Goal: Task Accomplishment & Management: Use online tool/utility

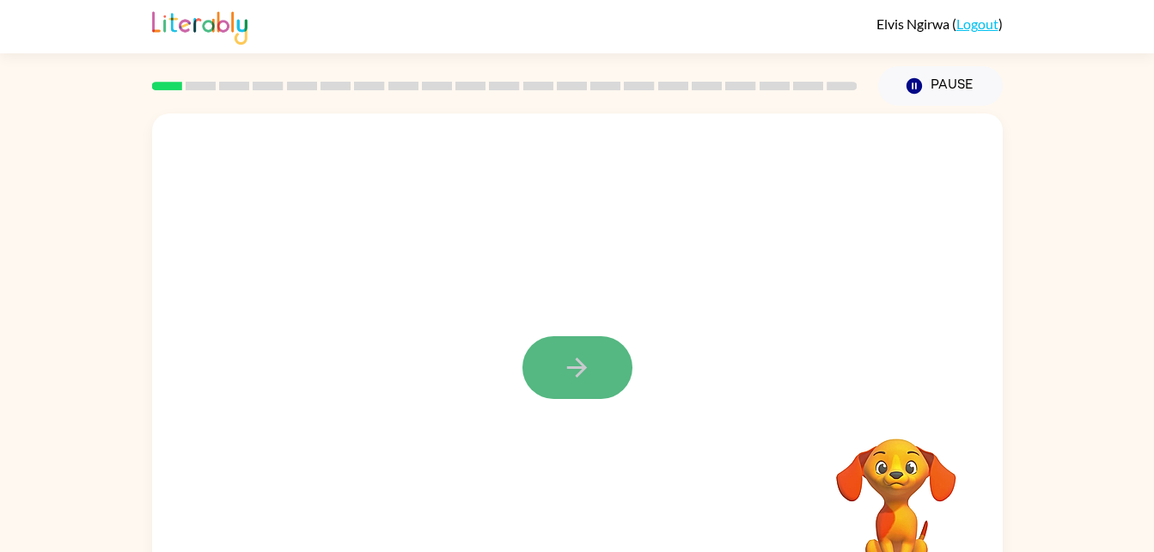
click at [571, 364] on icon "button" at bounding box center [577, 367] width 30 height 30
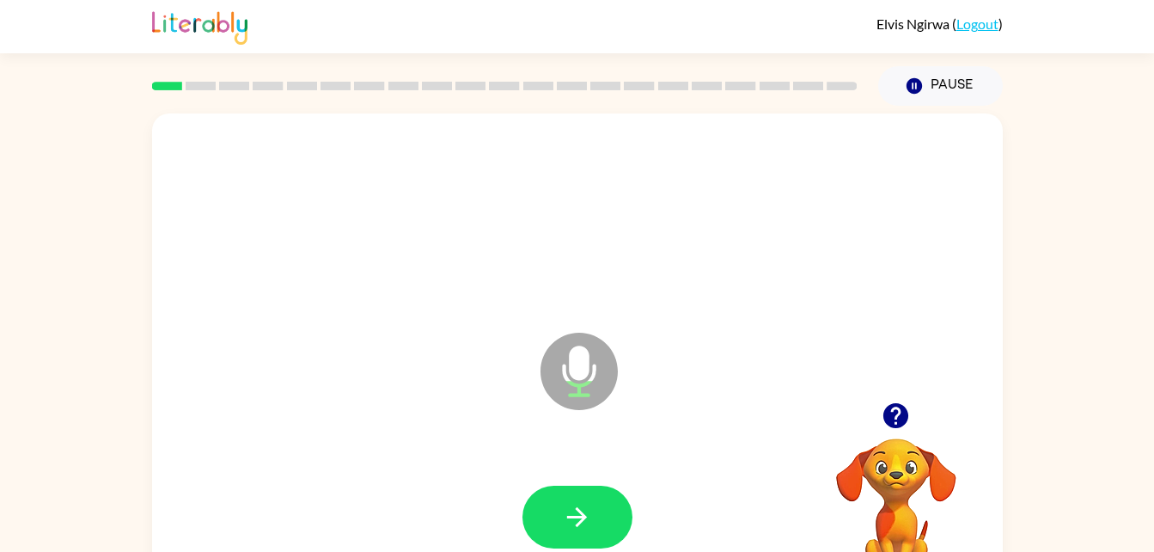
click at [586, 370] on icon "Microphone The Microphone is here when it is your turn to talk" at bounding box center [665, 392] width 258 height 129
click at [560, 506] on button "button" at bounding box center [577, 517] width 110 height 63
drag, startPoint x: 579, startPoint y: 346, endPoint x: 719, endPoint y: 351, distance: 140.2
click at [719, 351] on icon "Microphone The Microphone is here when it is your turn to talk" at bounding box center [665, 392] width 258 height 129
click at [573, 515] on icon "button" at bounding box center [577, 517] width 30 height 30
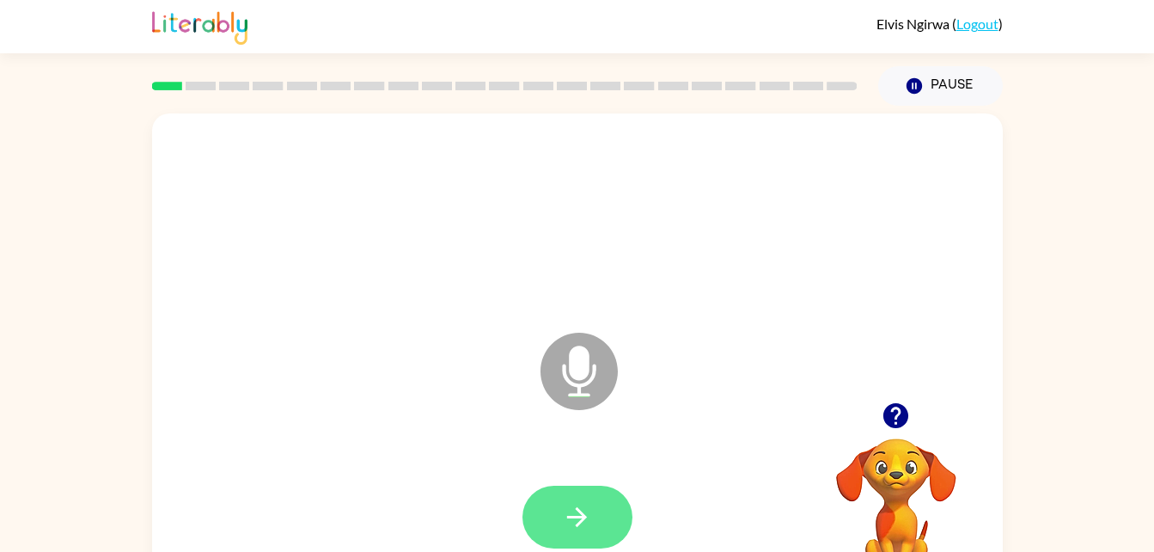
click at [574, 502] on icon "button" at bounding box center [577, 517] width 30 height 30
click at [570, 506] on icon "button" at bounding box center [577, 517] width 30 height 30
click at [569, 499] on button "button" at bounding box center [577, 517] width 110 height 63
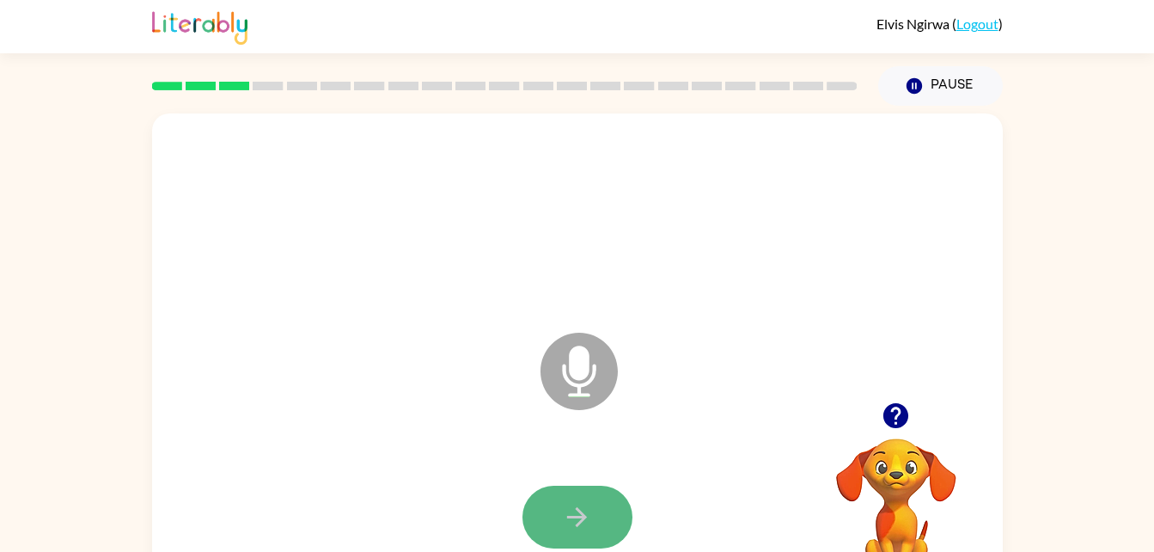
click at [569, 502] on icon "button" at bounding box center [577, 517] width 30 height 30
click at [569, 502] on div at bounding box center [577, 517] width 110 height 63
click at [597, 502] on button "button" at bounding box center [577, 517] width 110 height 63
click at [577, 510] on icon "button" at bounding box center [577, 517] width 20 height 20
click at [595, 516] on button "button" at bounding box center [577, 517] width 110 height 63
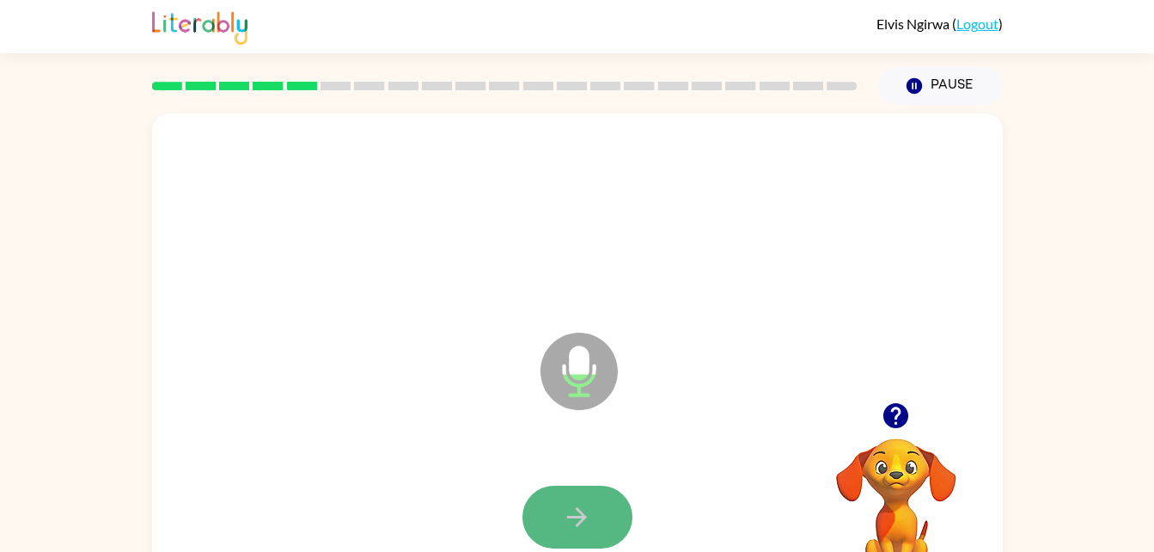
click at [586, 498] on button "button" at bounding box center [577, 517] width 110 height 63
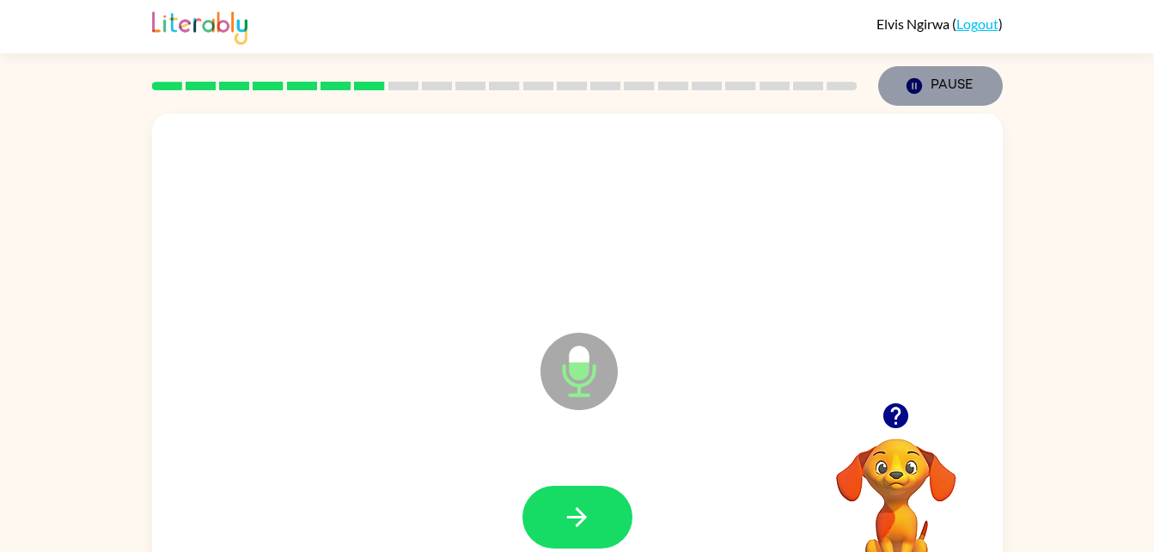
click at [911, 83] on icon "button" at bounding box center [913, 85] width 15 height 15
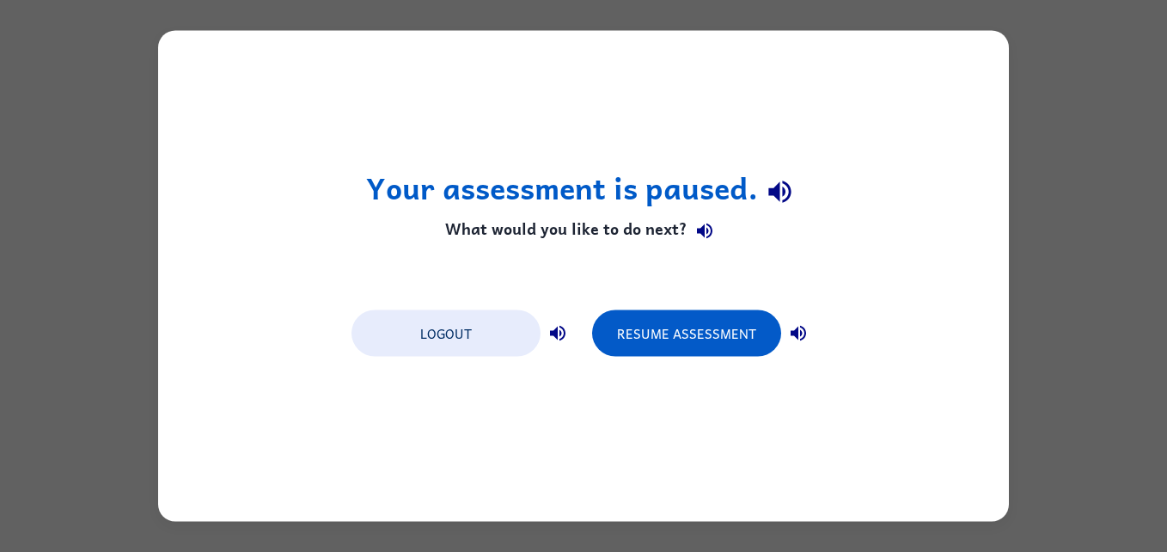
click at [1005, 64] on div "Your assessment is paused. What would you like to do next? Logout Resume Assess…" at bounding box center [583, 276] width 851 height 491
click at [699, 332] on button "Resume Assessment" at bounding box center [686, 333] width 189 height 46
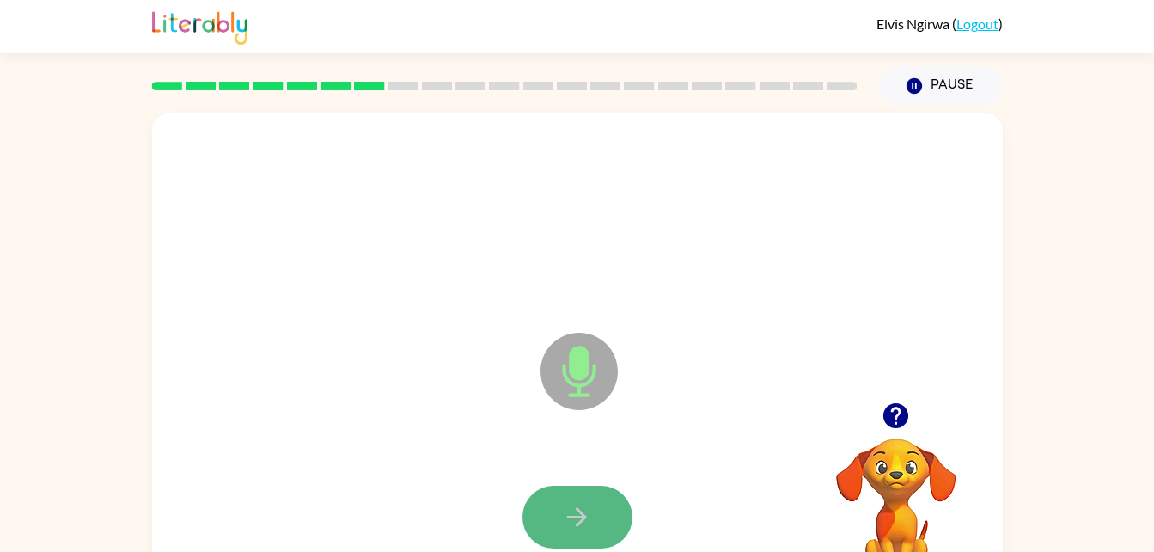
click at [545, 509] on button "button" at bounding box center [577, 517] width 110 height 63
click at [883, 384] on div "Microphone The Microphone is here when it is your turn to talk" at bounding box center [577, 358] width 851 height 491
click at [891, 423] on icon "button" at bounding box center [895, 415] width 25 height 25
click at [577, 507] on icon "button" at bounding box center [577, 517] width 30 height 30
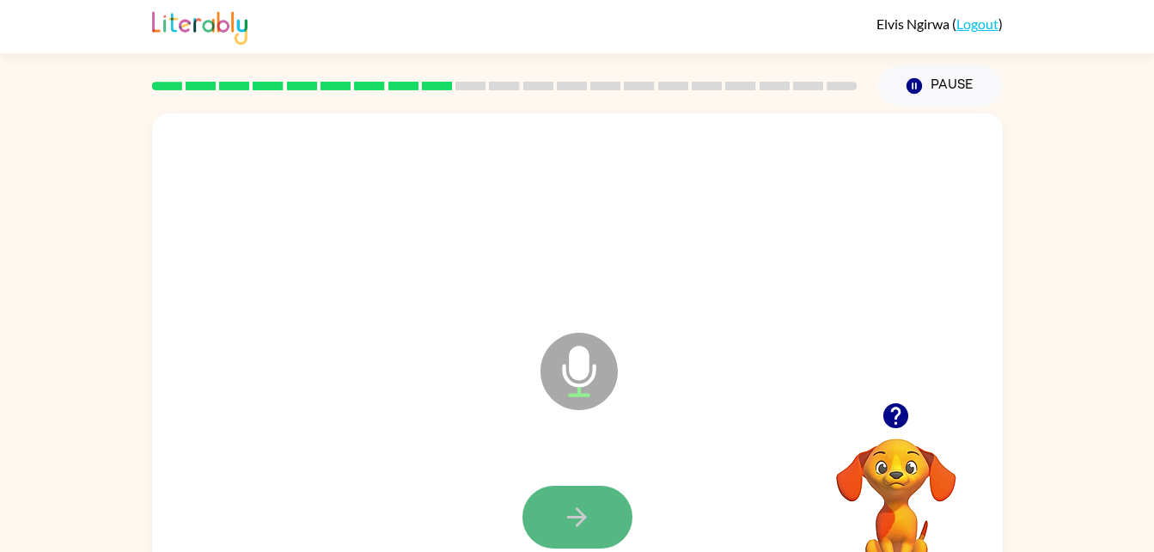
click at [557, 515] on button "button" at bounding box center [577, 517] width 110 height 63
click at [535, 526] on button "button" at bounding box center [577, 517] width 110 height 63
drag, startPoint x: 563, startPoint y: 528, endPoint x: 541, endPoint y: 516, distance: 24.6
click at [541, 516] on button "button" at bounding box center [577, 517] width 110 height 63
click at [591, 510] on icon "button" at bounding box center [577, 517] width 30 height 30
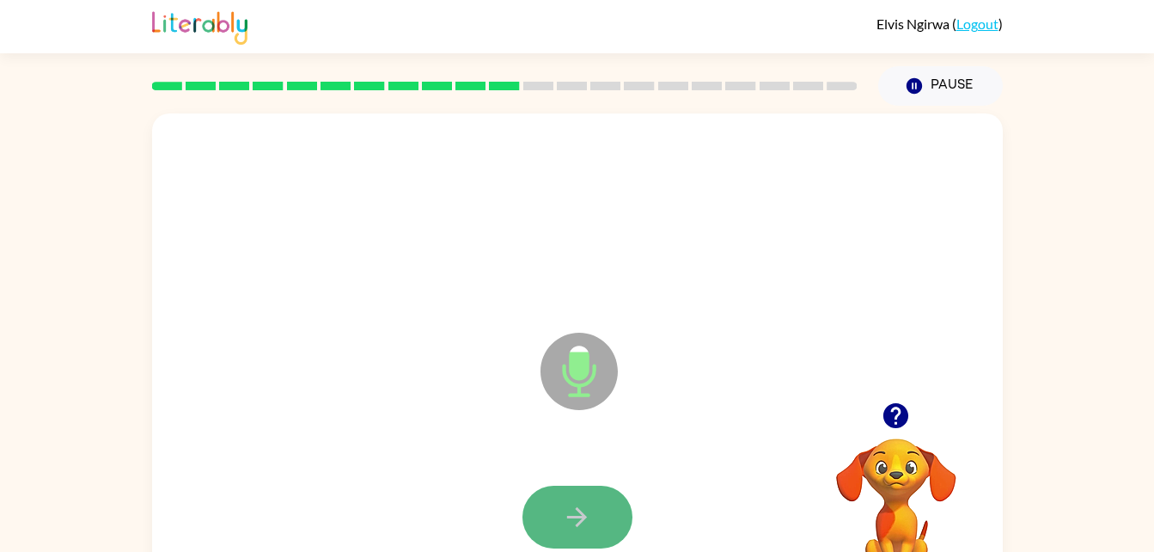
click at [587, 505] on icon "button" at bounding box center [577, 517] width 30 height 30
click at [595, 505] on button "button" at bounding box center [577, 517] width 110 height 63
click at [594, 535] on button "button" at bounding box center [577, 517] width 110 height 63
click at [587, 496] on button "button" at bounding box center [577, 517] width 110 height 63
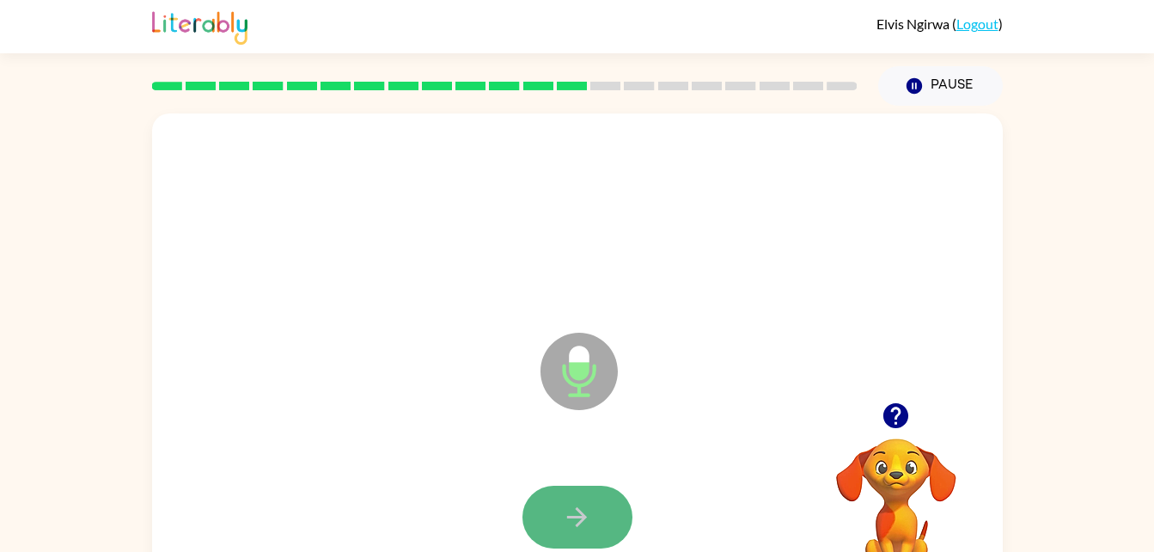
drag, startPoint x: 587, startPoint y: 496, endPoint x: 568, endPoint y: 517, distance: 28.6
click at [568, 517] on icon "button" at bounding box center [577, 517] width 20 height 20
click at [608, 302] on div "Microphone The Microphone is here when it is your turn to talk" at bounding box center [536, 328] width 734 height 62
click at [599, 500] on button "button" at bounding box center [577, 517] width 110 height 63
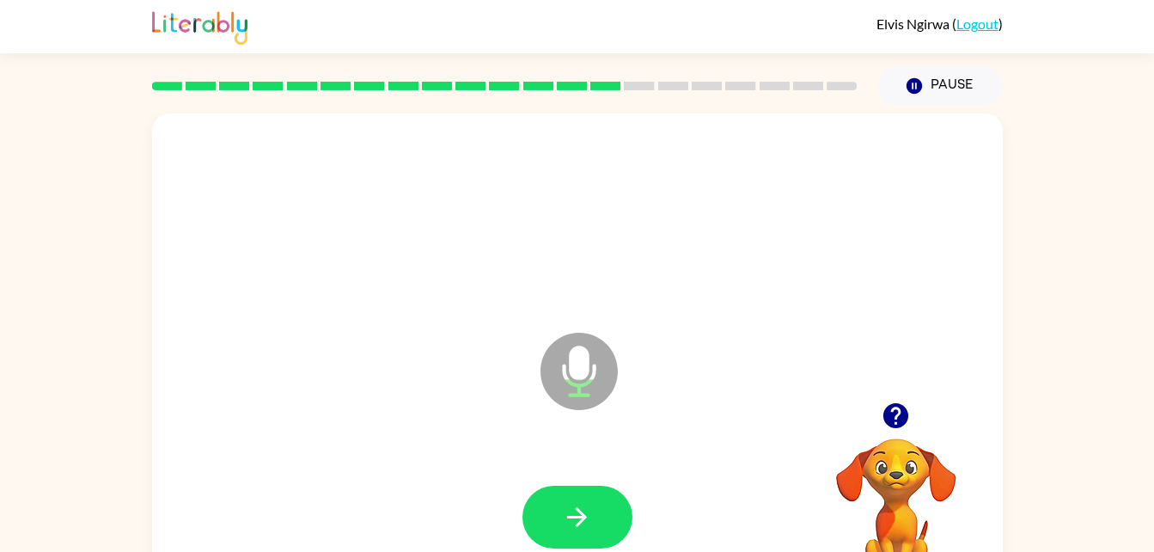
click at [485, 416] on div "Microphone The Microphone is here when it is your turn to talk" at bounding box center [577, 358] width 851 height 491
click at [568, 510] on icon "button" at bounding box center [577, 517] width 30 height 30
click at [561, 517] on button "button" at bounding box center [577, 517] width 110 height 63
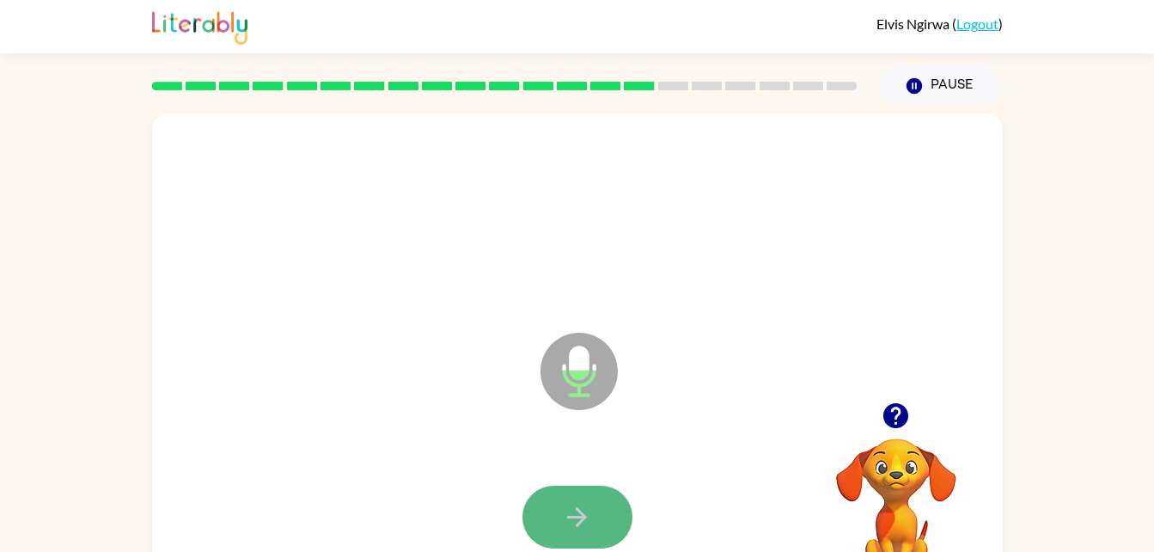
drag, startPoint x: 561, startPoint y: 516, endPoint x: 553, endPoint y: 485, distance: 32.7
click at [553, 486] on button "button" at bounding box center [577, 517] width 110 height 63
click at [568, 510] on icon "button" at bounding box center [577, 517] width 30 height 30
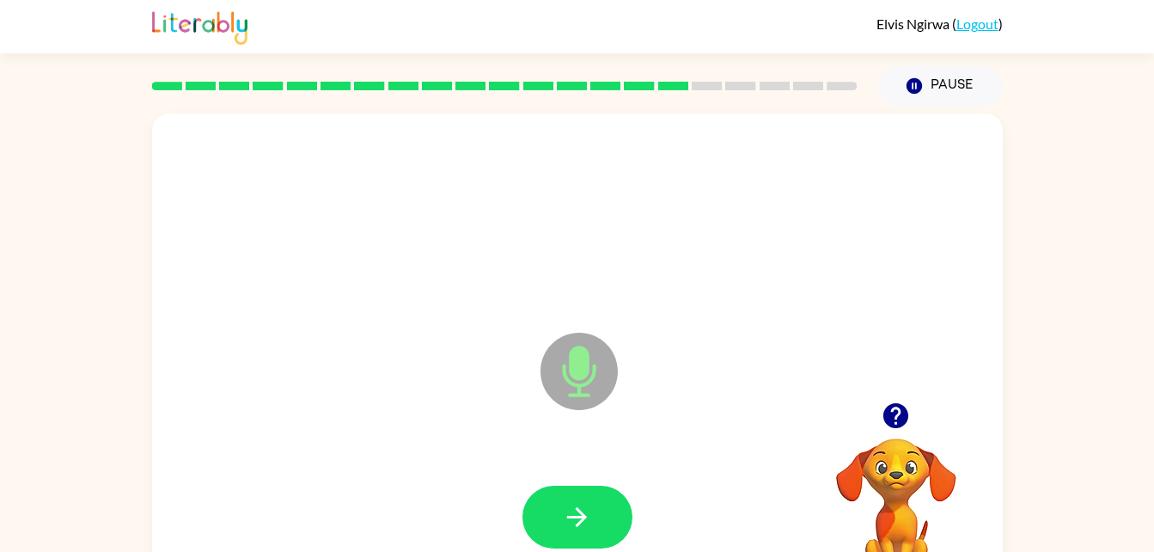
click at [568, 508] on icon "button" at bounding box center [577, 517] width 30 height 30
click at [575, 484] on div at bounding box center [577, 517] width 816 height 141
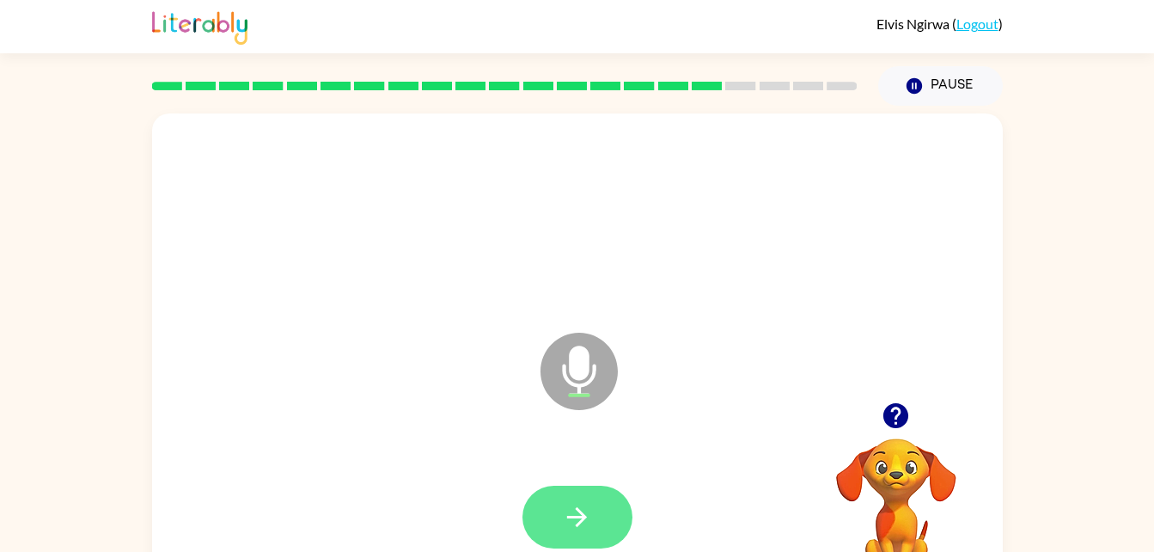
click at [577, 500] on button "button" at bounding box center [577, 517] width 110 height 63
click at [576, 526] on icon "button" at bounding box center [577, 517] width 30 height 30
click at [555, 519] on button "button" at bounding box center [577, 517] width 110 height 63
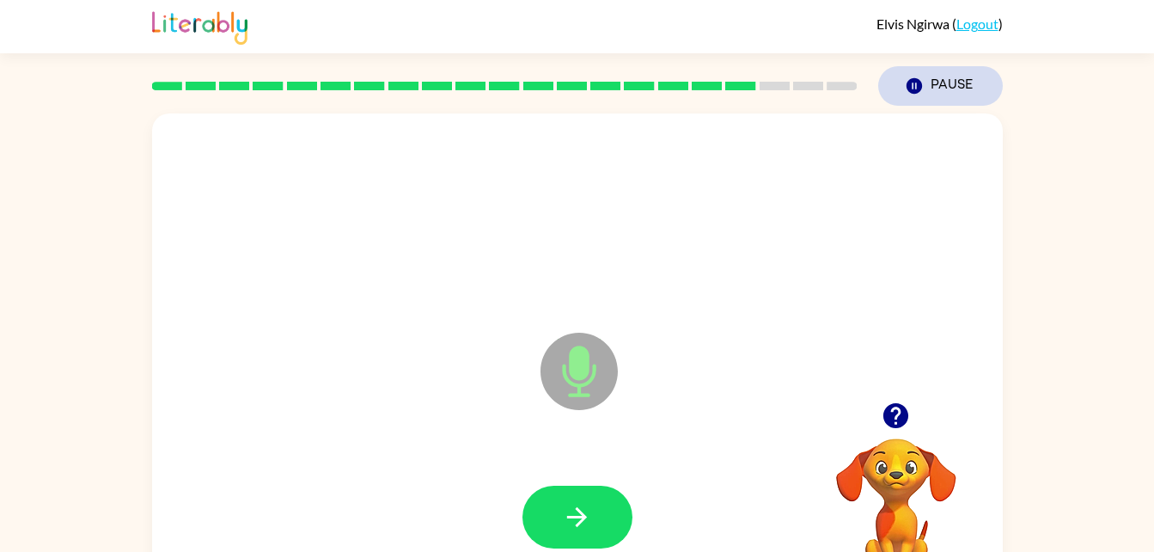
drag, startPoint x: 877, startPoint y: 210, endPoint x: 932, endPoint y: 75, distance: 145.7
click at [932, 75] on div "[PERSON_NAME] ( Logout ) Pause Pause Microphone The Microphone is here when it …" at bounding box center [577, 302] width 1154 height 604
click at [913, 80] on icon "button" at bounding box center [913, 85] width 15 height 15
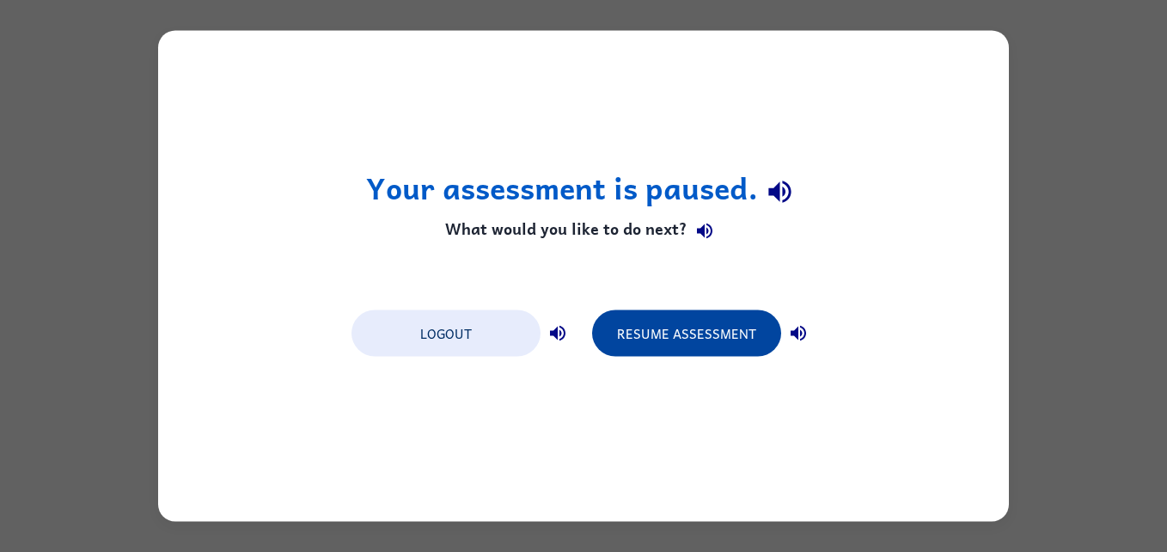
click at [688, 323] on button "Resume Assessment" at bounding box center [686, 333] width 189 height 46
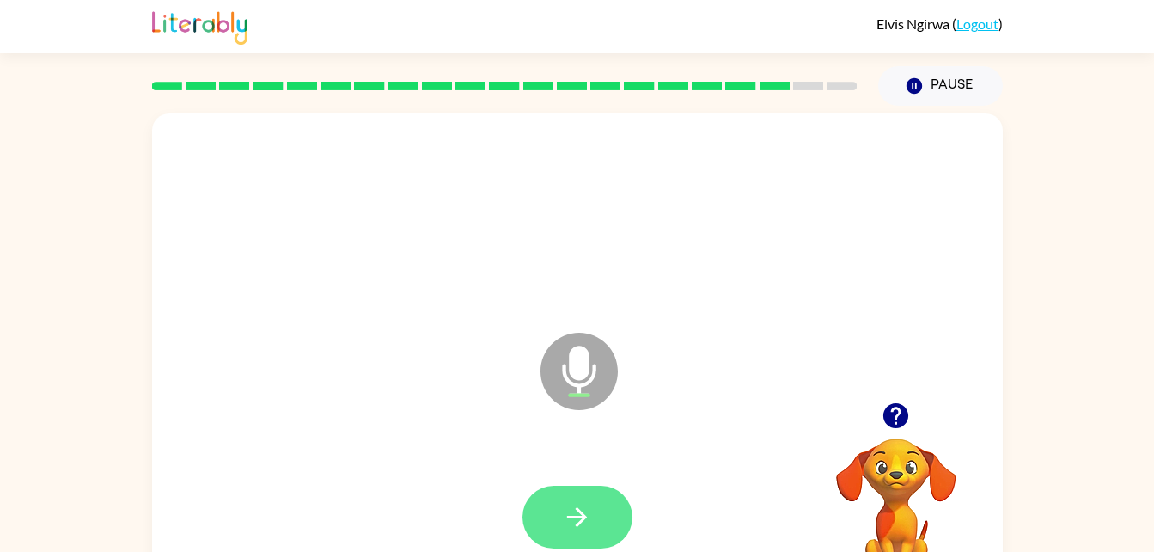
click at [570, 539] on button "button" at bounding box center [577, 517] width 110 height 63
click at [565, 526] on icon "button" at bounding box center [577, 517] width 30 height 30
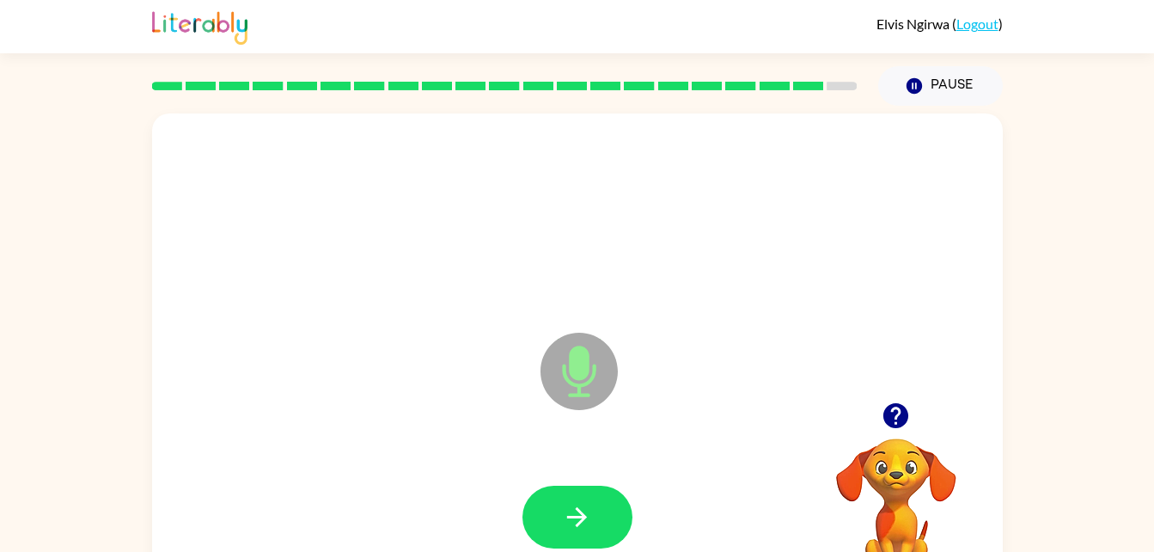
click at [565, 526] on icon "button" at bounding box center [577, 517] width 30 height 30
